Goal: Check status: Check status

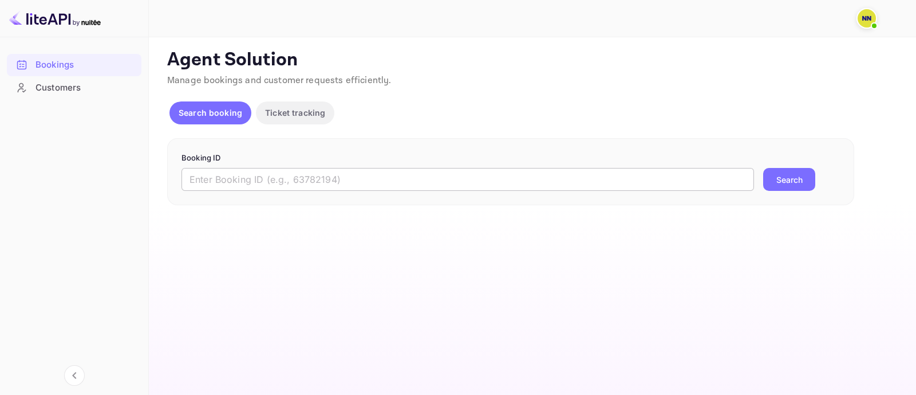
drag, startPoint x: 361, startPoint y: 170, endPoint x: 368, endPoint y: 173, distance: 7.4
click at [363, 170] on input "text" at bounding box center [468, 179] width 573 height 23
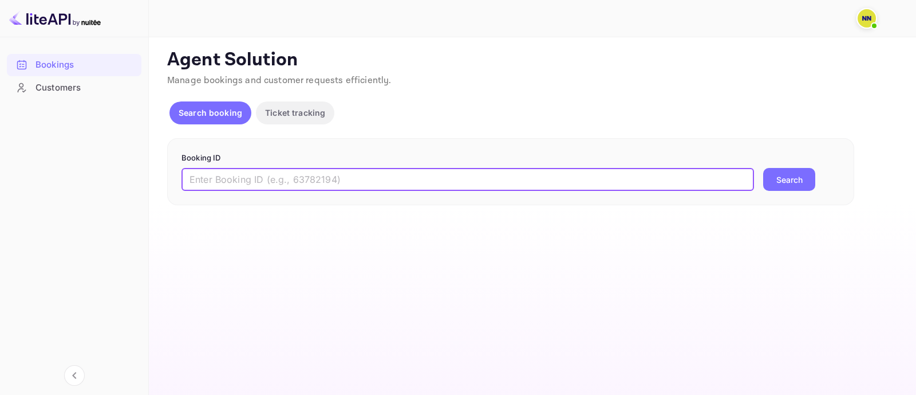
paste input "8362751"
type input "8362751"
click at [759, 189] on div "8362751 ​ Search" at bounding box center [511, 179] width 659 height 23
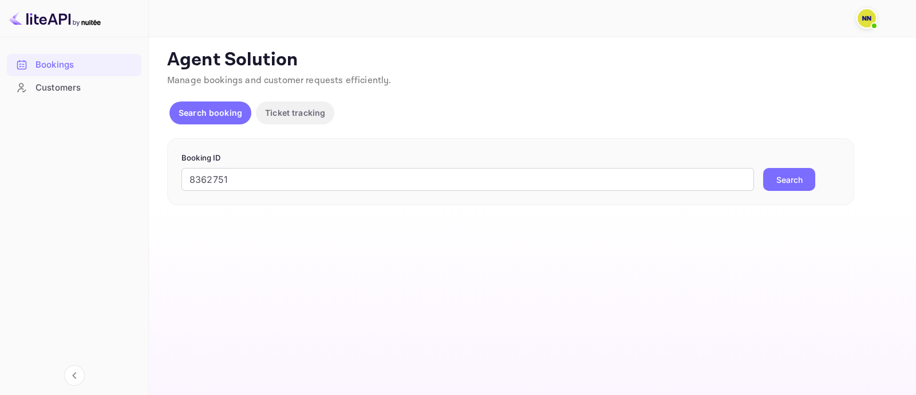
click at [769, 184] on button "Search" at bounding box center [789, 179] width 52 height 23
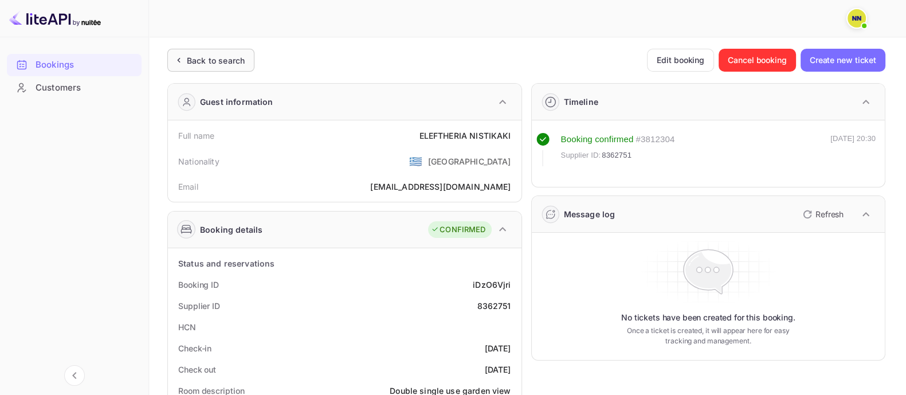
click at [197, 60] on div "Back to search" at bounding box center [216, 60] width 58 height 12
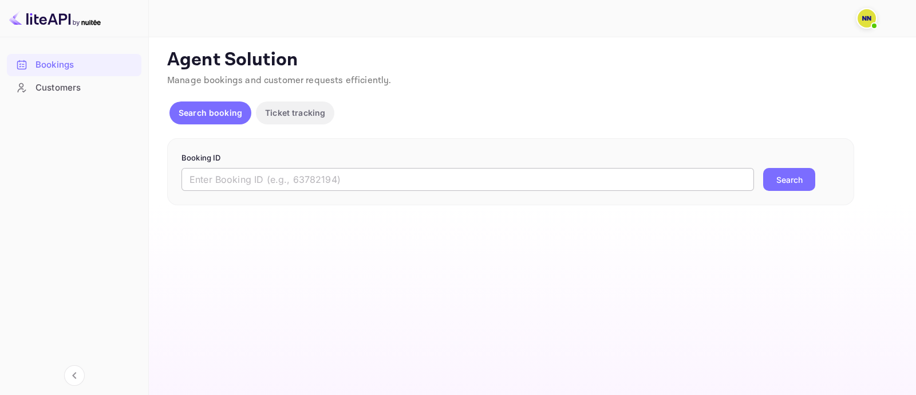
drag, startPoint x: 233, startPoint y: 170, endPoint x: 294, endPoint y: 188, distance: 64.1
click at [237, 171] on input "text" at bounding box center [468, 179] width 573 height 23
paste input "8207445"
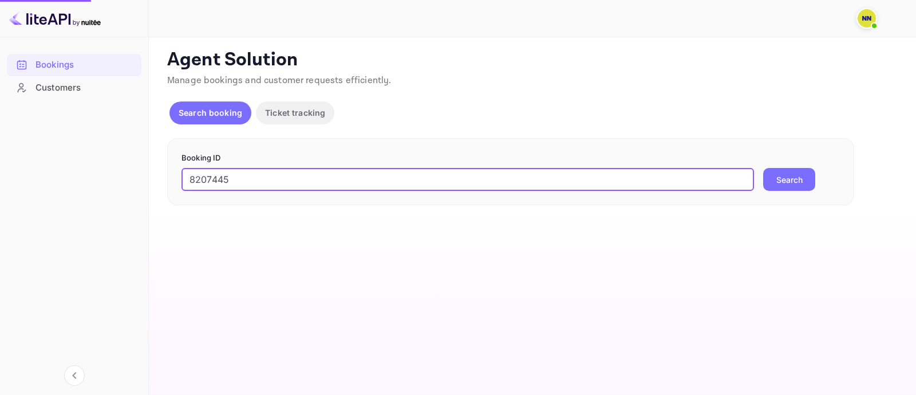
type input "8207445"
click at [823, 182] on div "8207445 ​ Search" at bounding box center [511, 179] width 659 height 23
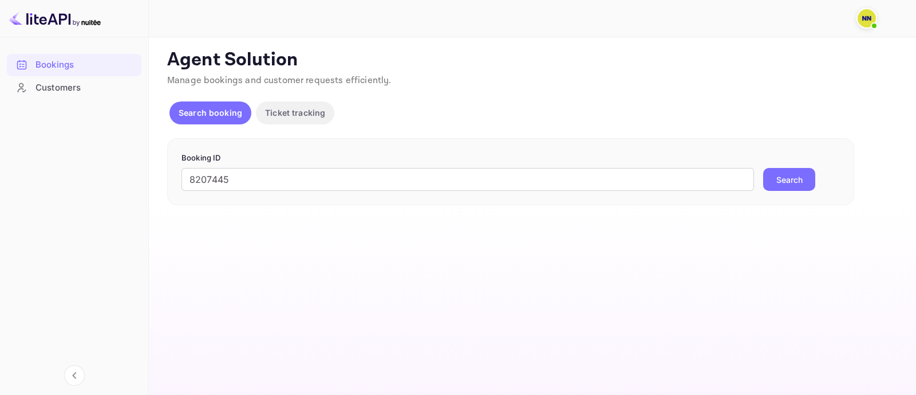
click at [805, 180] on button "Search" at bounding box center [789, 179] width 52 height 23
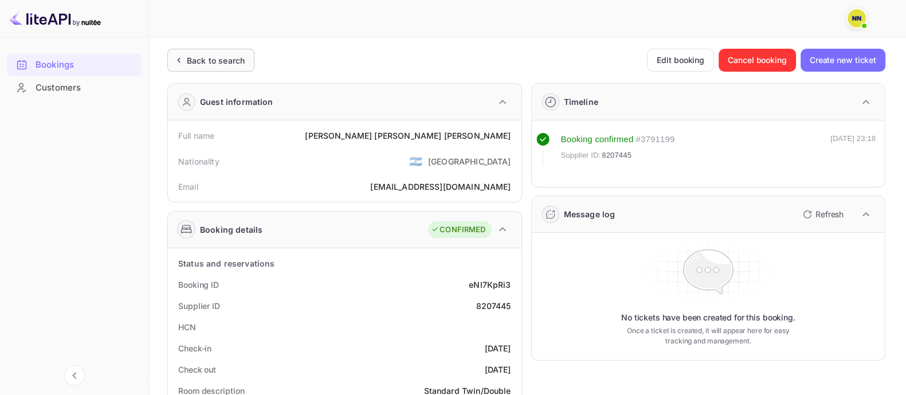
click at [214, 61] on div "Back to search" at bounding box center [216, 60] width 58 height 12
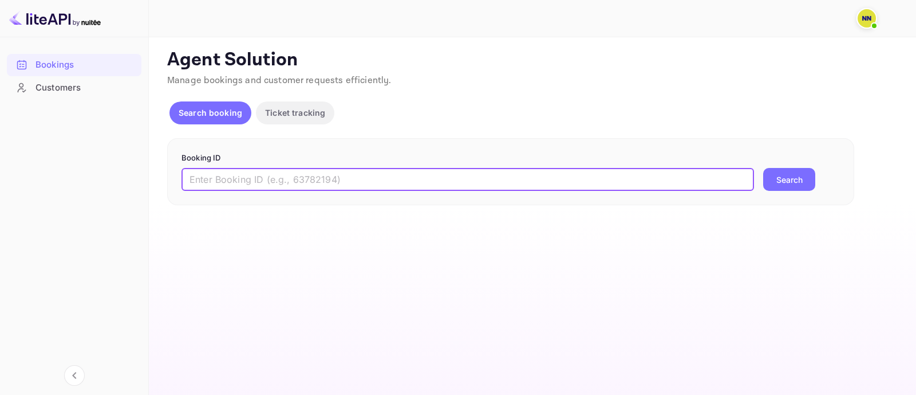
drag, startPoint x: 246, startPoint y: 185, endPoint x: 267, endPoint y: 189, distance: 21.6
click at [250, 187] on input "text" at bounding box center [468, 179] width 573 height 23
paste input "9677579"
type input "9677579"
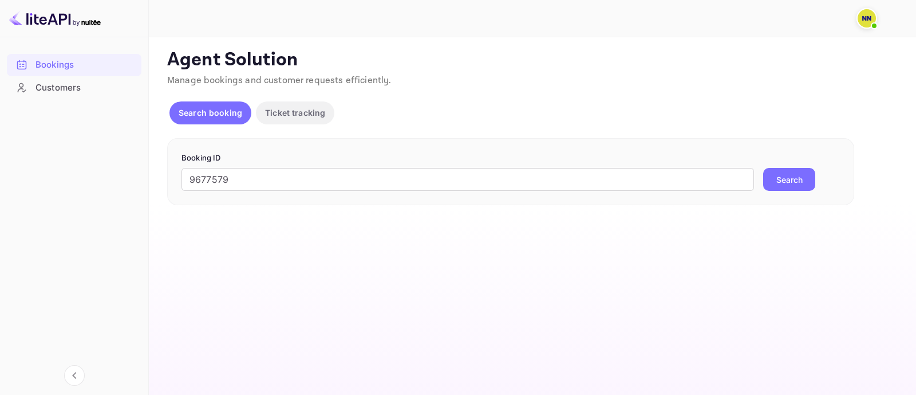
click at [790, 173] on button "Search" at bounding box center [789, 179] width 52 height 23
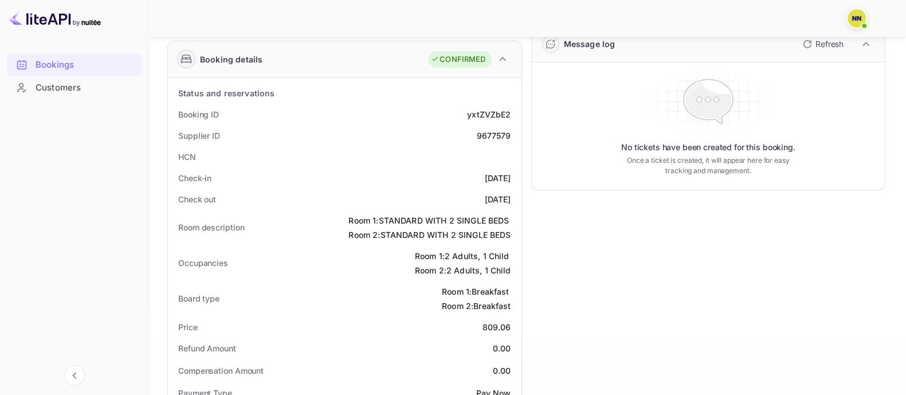
scroll to position [215, 0]
